Goal: Task Accomplishment & Management: Use online tool/utility

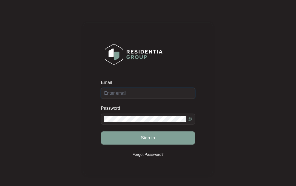
click at [145, 90] on input "Email" at bounding box center [148, 93] width 94 height 11
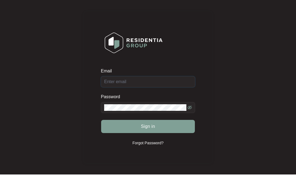
click at [142, 88] on input "Email" at bounding box center [148, 93] width 94 height 11
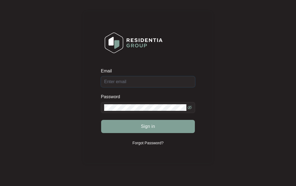
click at [148, 81] on input "Email" at bounding box center [148, 81] width 94 height 11
click at [153, 78] on input "Email" at bounding box center [148, 81] width 94 height 11
type input "[EMAIL_ADDRESS][DOMAIN_NAME]"
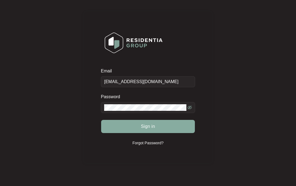
click at [174, 127] on button "Sign in" at bounding box center [148, 126] width 94 height 13
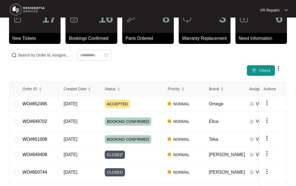
scroll to position [39, 0]
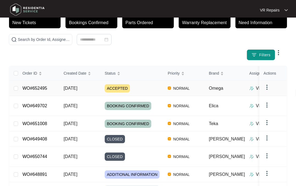
click at [42, 87] on link "WO#652495" at bounding box center [34, 88] width 25 height 5
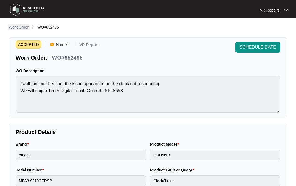
click at [29, 25] on p "Work Order" at bounding box center [19, 26] width 20 height 5
